Goal: Check status: Check status

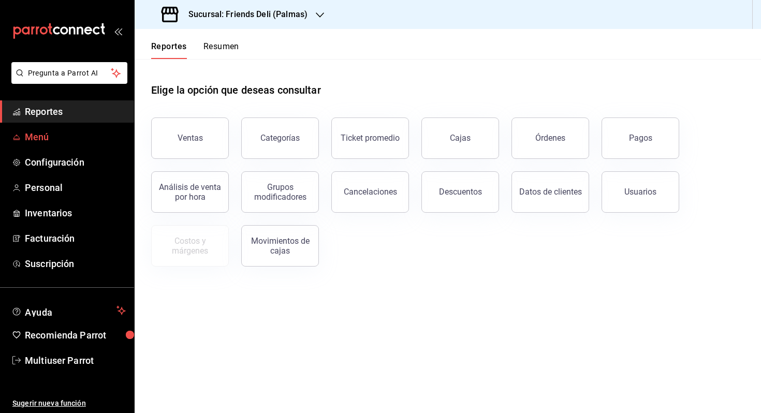
click at [93, 132] on span "Menú" at bounding box center [75, 137] width 101 height 14
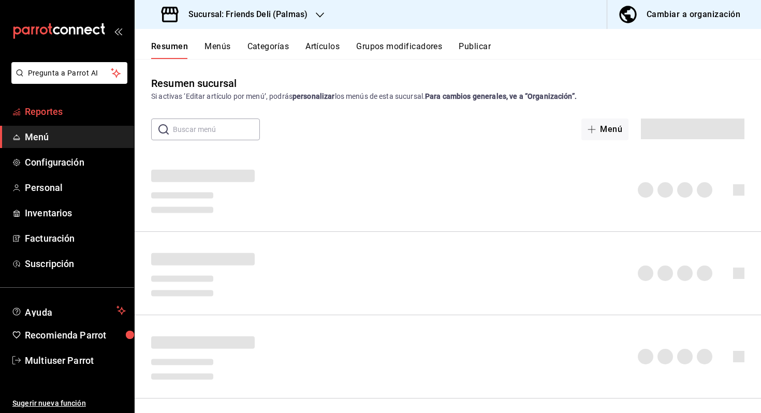
click at [73, 110] on span "Reportes" at bounding box center [75, 112] width 101 height 14
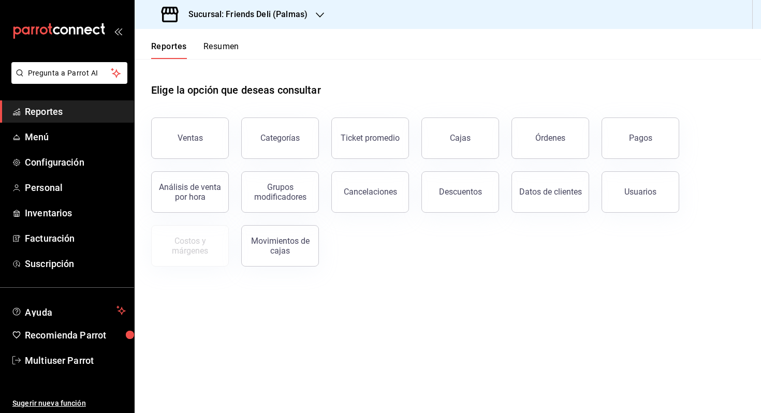
click at [222, 39] on div "Reportes Resumen" at bounding box center [187, 44] width 105 height 30
click at [220, 46] on button "Resumen" at bounding box center [222, 50] width 36 height 18
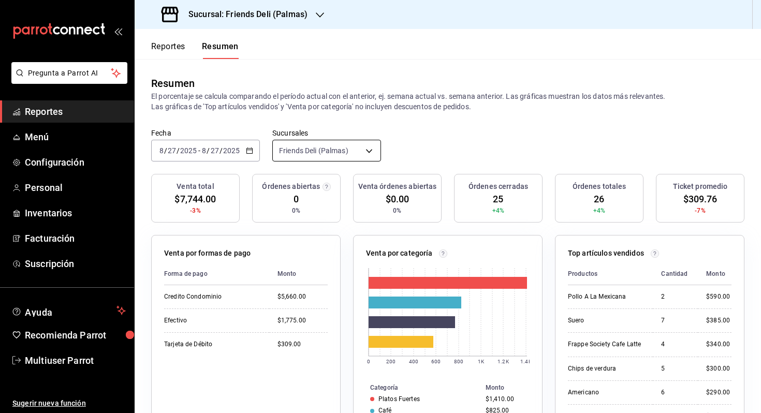
click at [301, 149] on body "Pregunta a Parrot AI Reportes Menú Configuración Personal Inventarios Facturaci…" at bounding box center [380, 206] width 761 height 413
click at [312, 189] on span "Ver todas" at bounding box center [337, 188] width 80 height 11
type input "[object Object],[object Object]"
checkbox input "true"
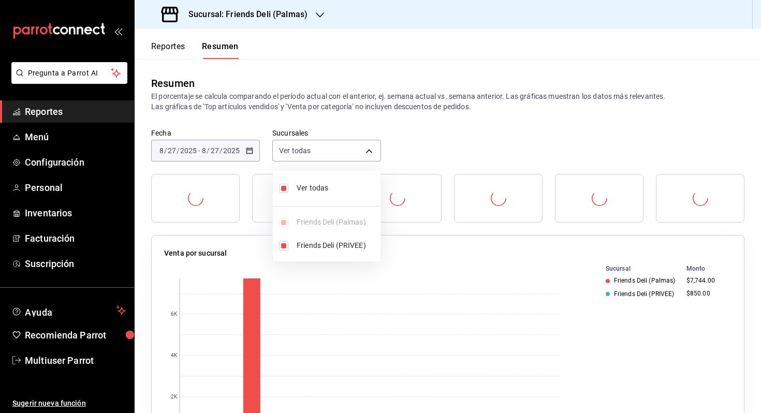
click at [447, 158] on div at bounding box center [380, 206] width 761 height 413
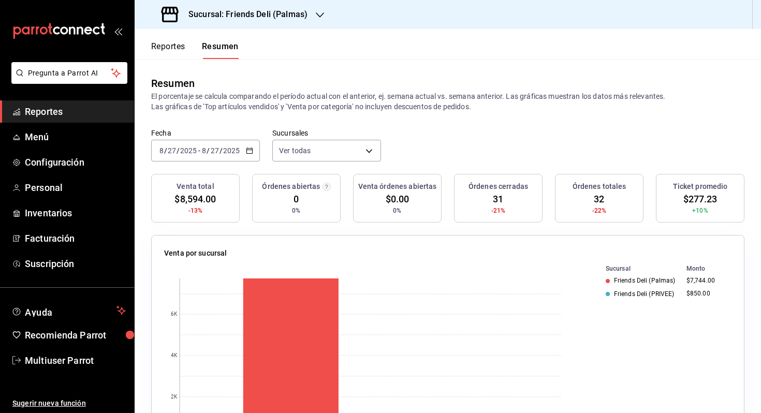
click at [239, 155] on div "[DATE] [DATE] - [DATE] [DATE]" at bounding box center [205, 151] width 109 height 22
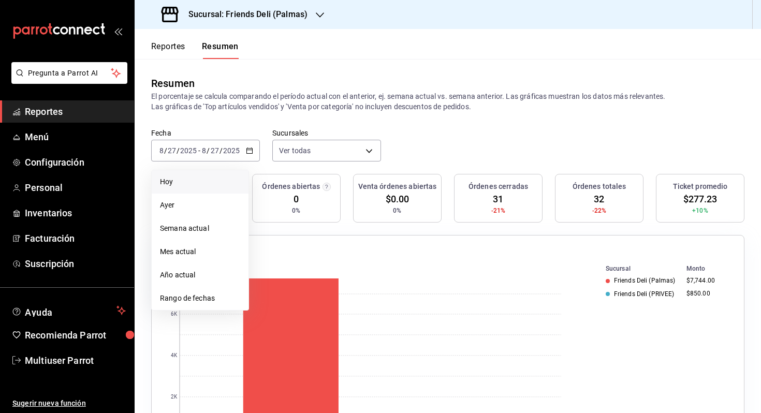
click at [230, 172] on li "Hoy" at bounding box center [200, 181] width 97 height 23
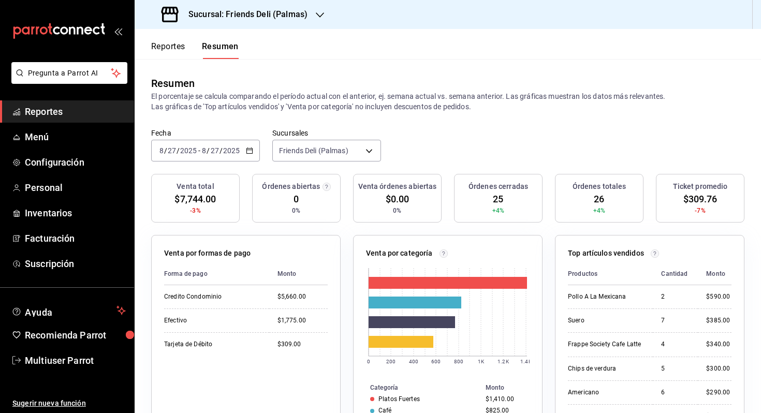
click at [228, 147] on input "2025" at bounding box center [232, 151] width 18 height 8
click at [206, 179] on span "Hoy" at bounding box center [200, 182] width 80 height 11
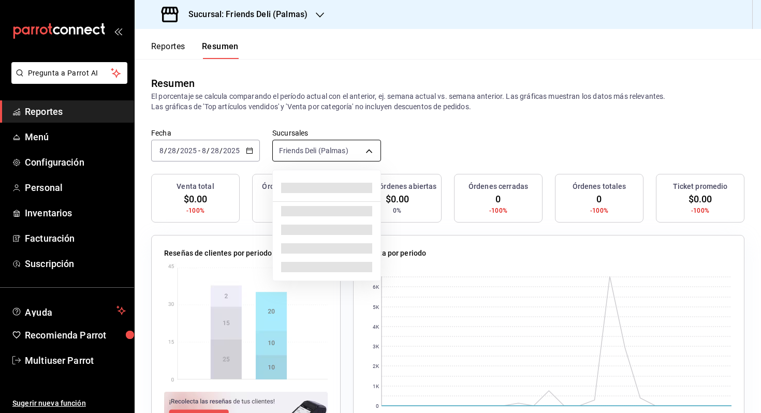
click at [323, 143] on body "Pregunta a Parrot AI Reportes Menú Configuración Personal Inventarios Facturaci…" at bounding box center [380, 206] width 761 height 413
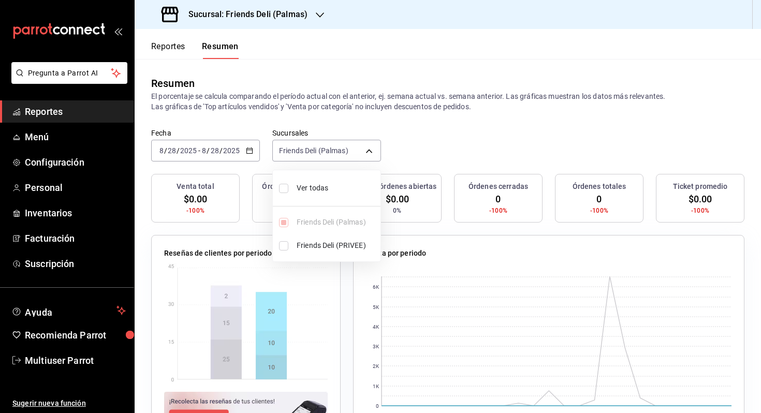
click at [346, 186] on span "Ver todas" at bounding box center [337, 188] width 80 height 11
type input "[object Object],[object Object]"
checkbox input "true"
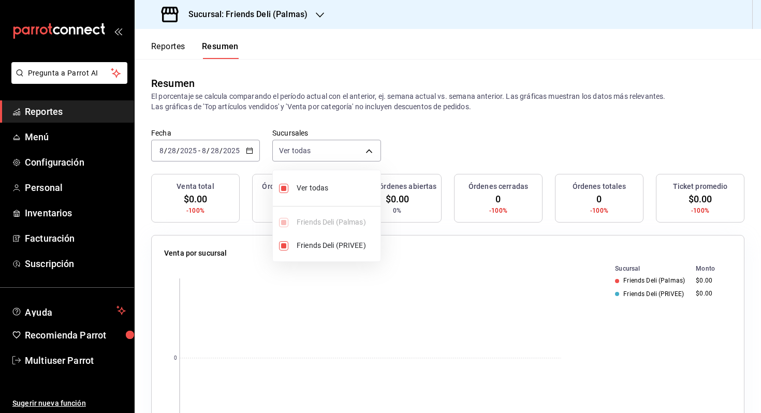
click at [406, 170] on div at bounding box center [380, 206] width 761 height 413
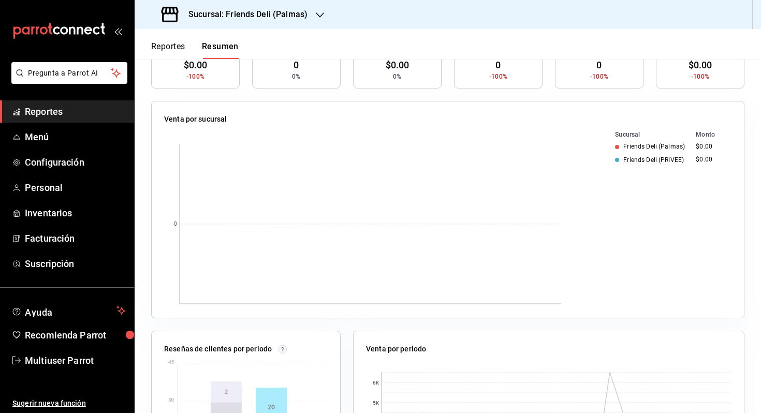
scroll to position [286, 0]
